Goal: Check status

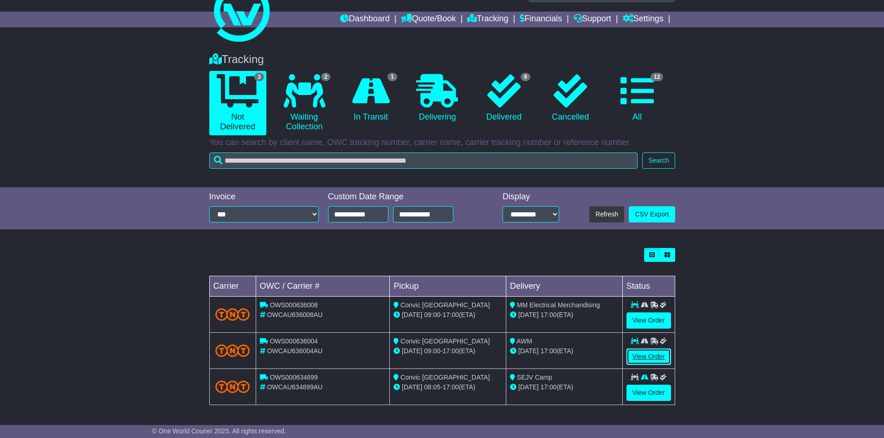
click at [634, 357] on link "View Order" at bounding box center [648, 357] width 45 height 16
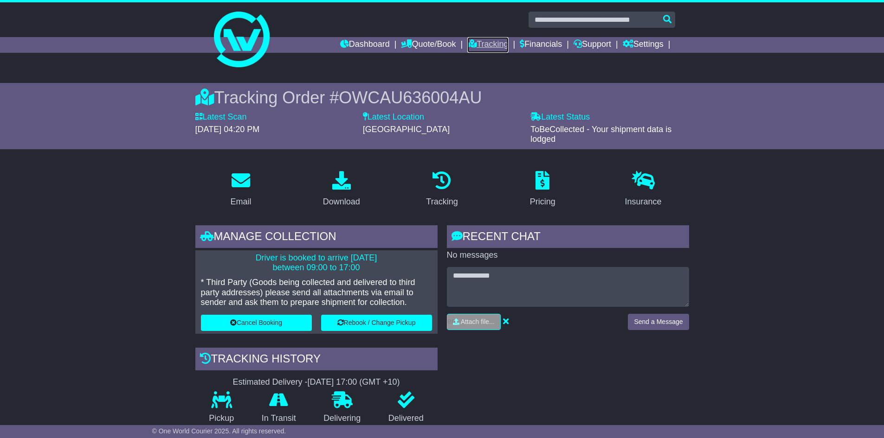
click at [482, 41] on link "Tracking" at bounding box center [487, 45] width 41 height 16
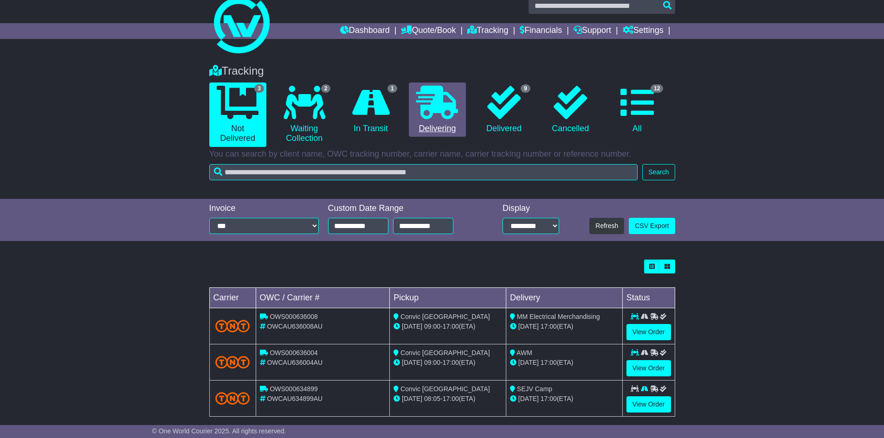
scroll to position [26, 0]
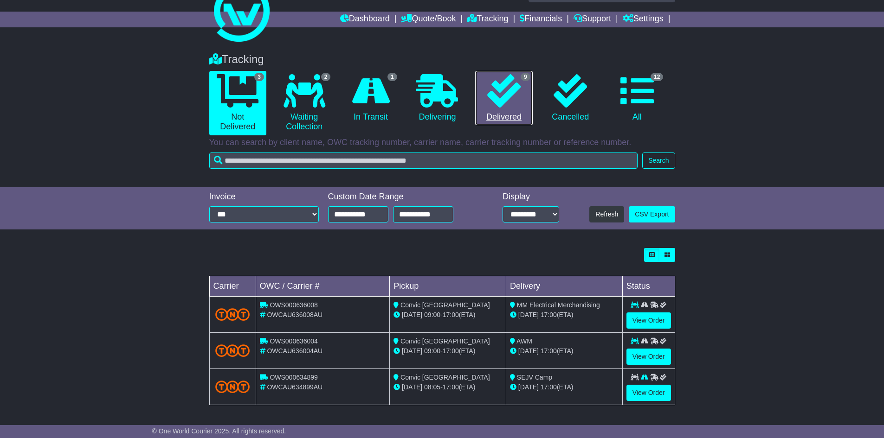
click at [511, 109] on link "9 Delivered" at bounding box center [503, 98] width 57 height 55
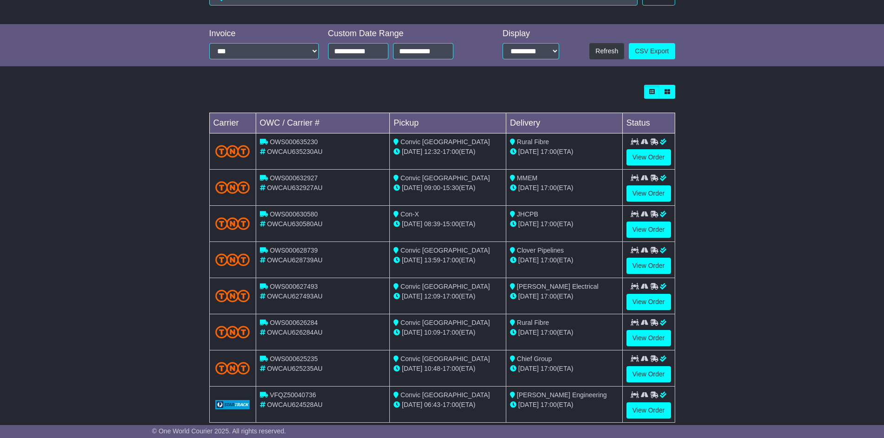
scroll to position [248, 0]
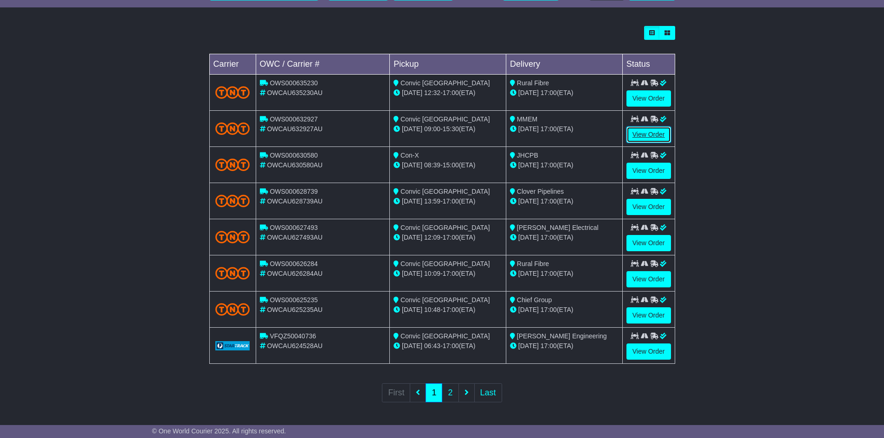
click at [636, 132] on link "View Order" at bounding box center [648, 135] width 45 height 16
